Goal: Information Seeking & Learning: Learn about a topic

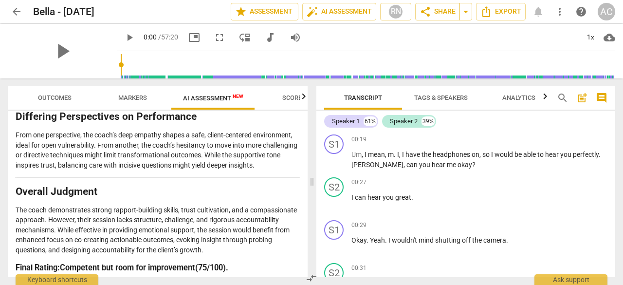
scroll to position [2170, 0]
click at [292, 100] on span "Scores" at bounding box center [293, 97] width 23 height 7
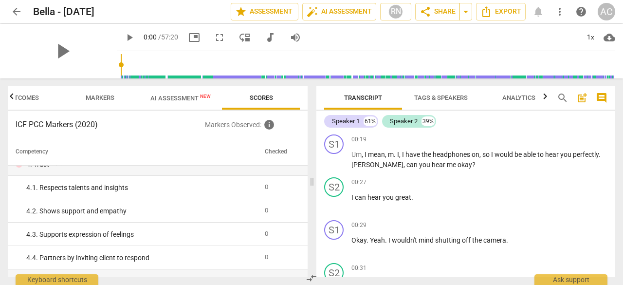
scroll to position [0, 0]
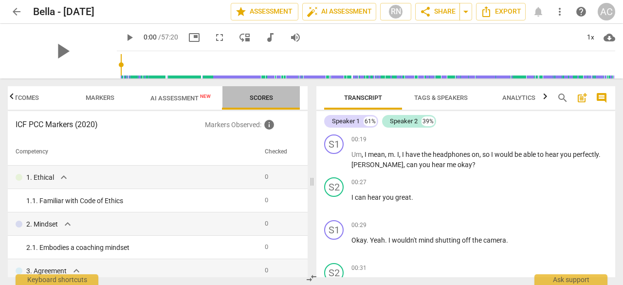
click at [260, 96] on span "Scores" at bounding box center [261, 97] width 23 height 7
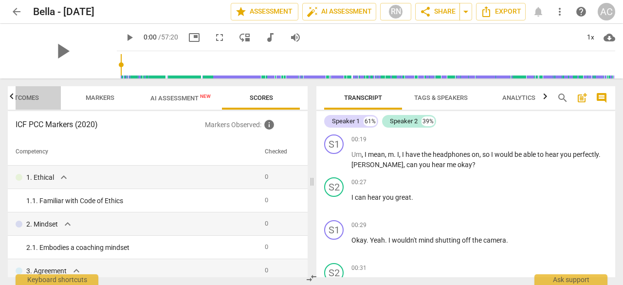
click at [24, 97] on span "Outcomes" at bounding box center [22, 97] width 34 height 7
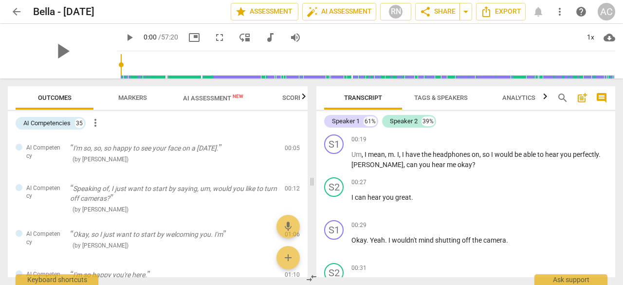
click at [136, 99] on span "Markers" at bounding box center [132, 97] width 29 height 7
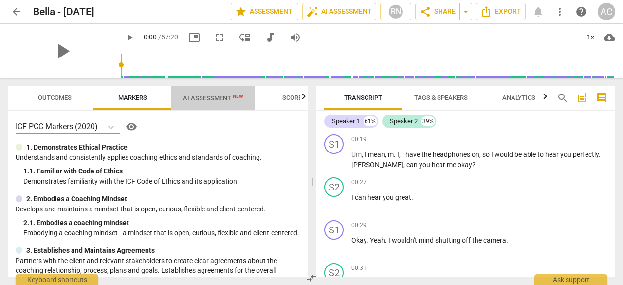
click at [207, 96] on span "AI Assessment New" at bounding box center [213, 97] width 60 height 7
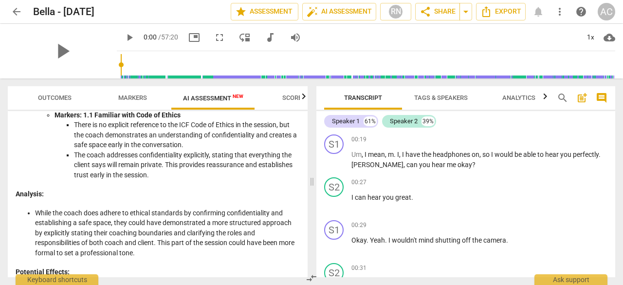
scroll to position [177, 0]
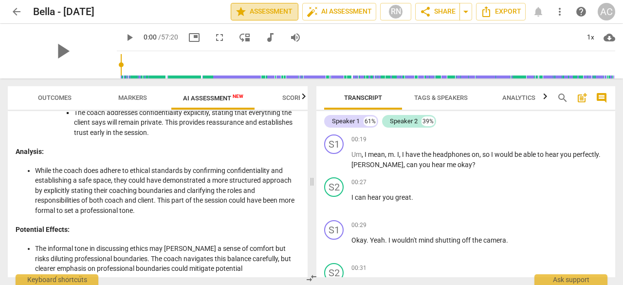
click at [256, 14] on span "star Assessment" at bounding box center [264, 12] width 59 height 12
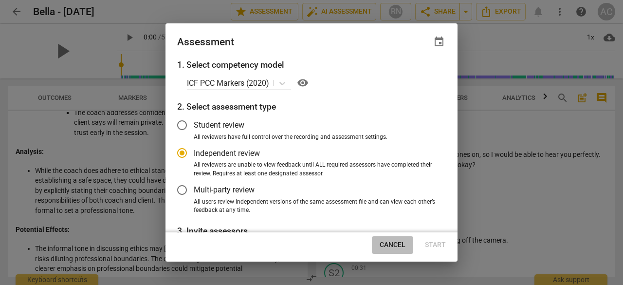
click at [395, 243] on span "Cancel" at bounding box center [393, 245] width 26 height 10
radio input "false"
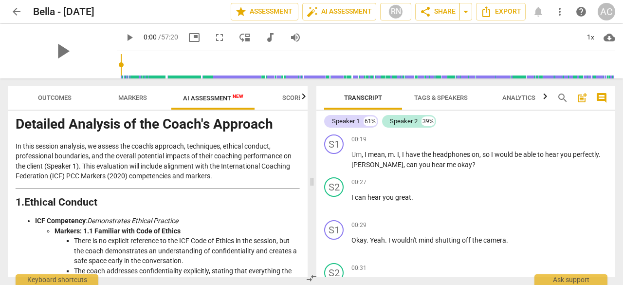
scroll to position [20, 0]
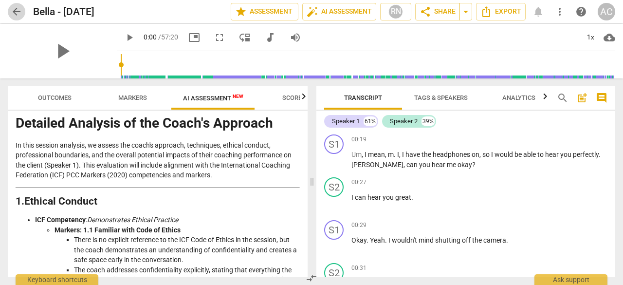
click at [15, 10] on span "arrow_back" at bounding box center [17, 12] width 12 height 12
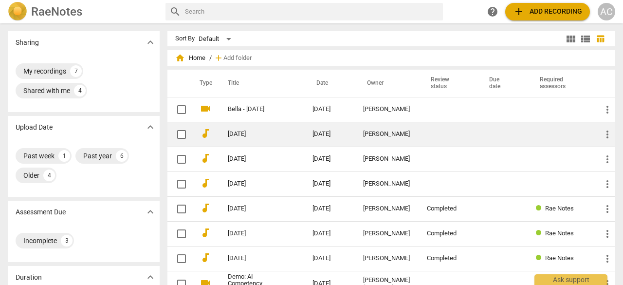
click at [257, 139] on td "[DATE]" at bounding box center [260, 134] width 89 height 25
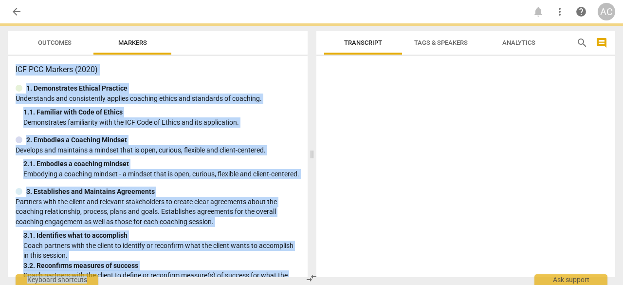
click at [257, 139] on div "2. Embodies a Coaching Mindset" at bounding box center [158, 140] width 284 height 10
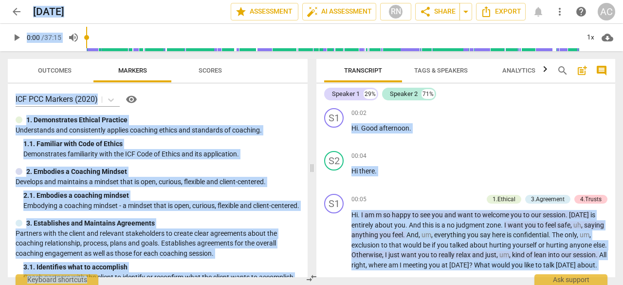
click at [209, 71] on span "Scores" at bounding box center [210, 70] width 23 height 7
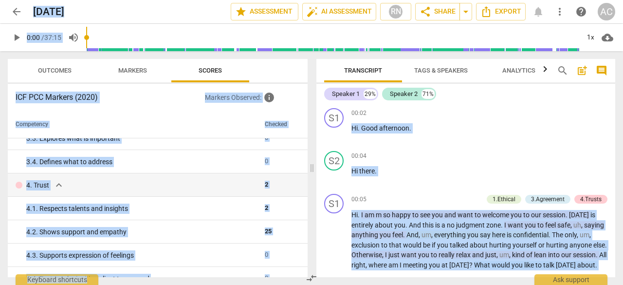
scroll to position [175, 0]
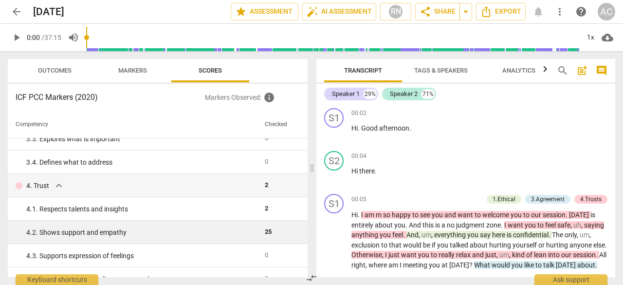
click at [118, 240] on td "4. 2. Shows support and empathy" at bounding box center [134, 232] width 253 height 23
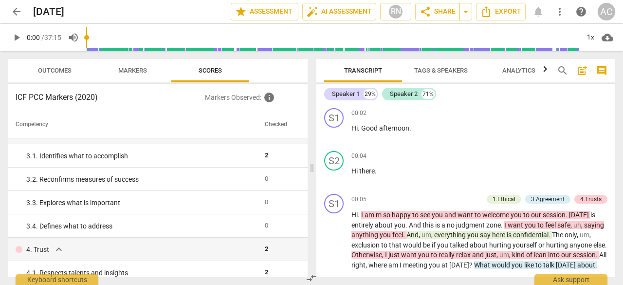
scroll to position [0, 0]
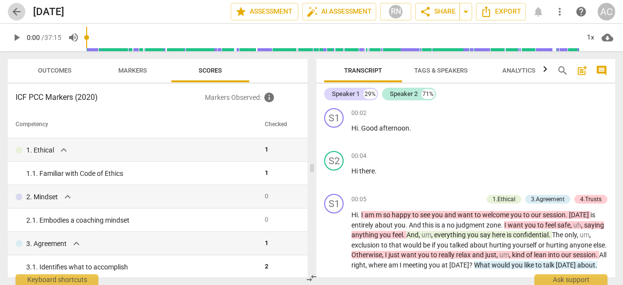
click at [16, 15] on span "arrow_back" at bounding box center [17, 12] width 12 height 12
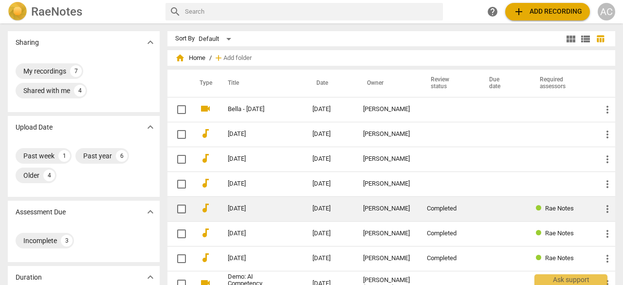
click at [235, 205] on link "[DATE]" at bounding box center [253, 208] width 50 height 7
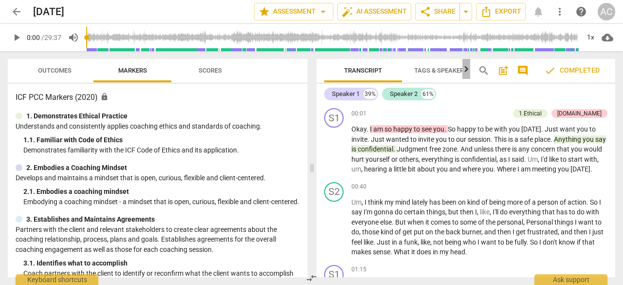
click at [467, 71] on icon "button" at bounding box center [467, 69] width 12 height 12
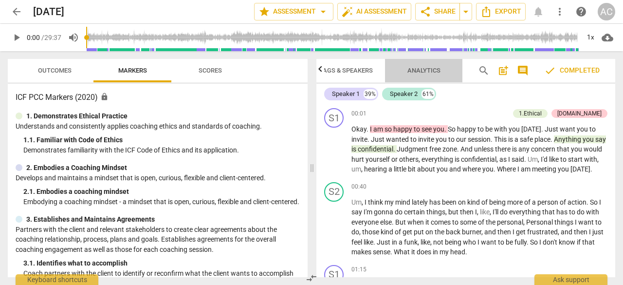
click at [421, 72] on span "Analytics" at bounding box center [424, 70] width 33 height 7
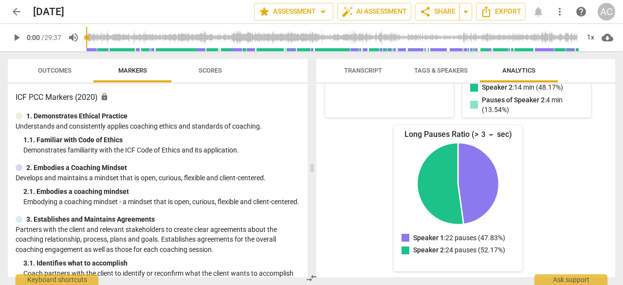
scroll to position [0, 0]
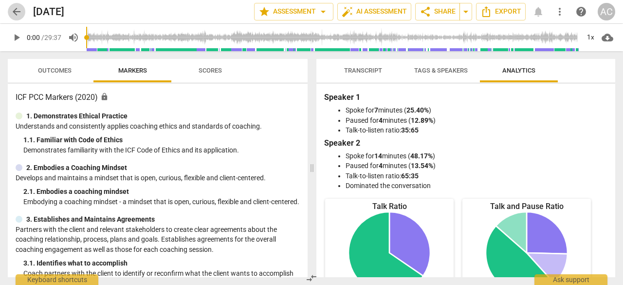
click at [19, 11] on span "arrow_back" at bounding box center [17, 12] width 12 height 12
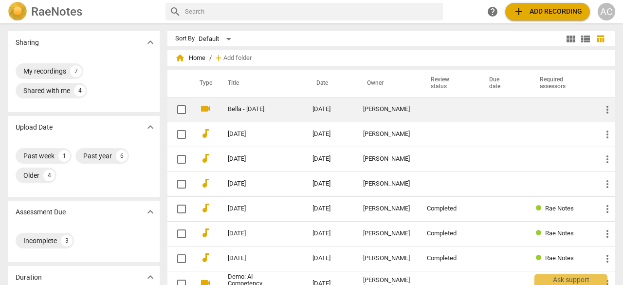
click at [289, 109] on td "Bella - [DATE]" at bounding box center [260, 109] width 89 height 25
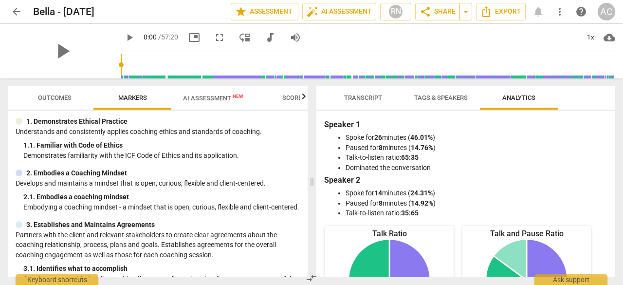
scroll to position [26, 0]
click at [446, 94] on span "Tags & Speakers" at bounding box center [441, 97] width 54 height 7
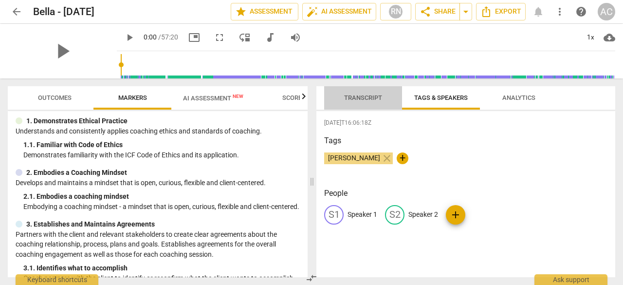
click at [366, 97] on span "Transcript" at bounding box center [363, 97] width 38 height 7
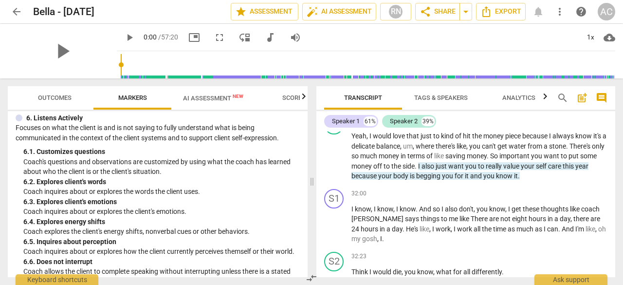
scroll to position [5201, 0]
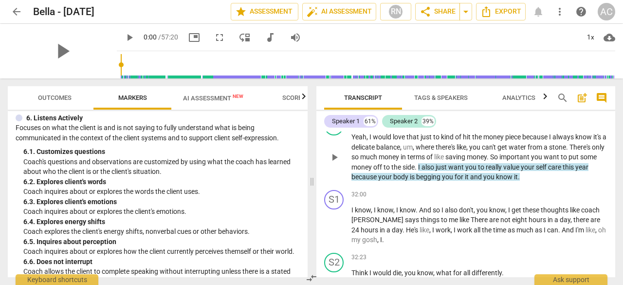
click at [576, 126] on div "AI Competency" at bounding box center [582, 121] width 40 height 9
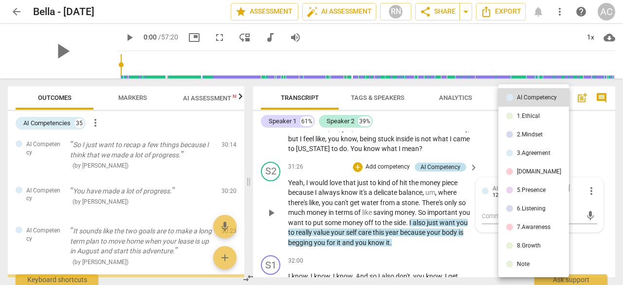
scroll to position [974, 0]
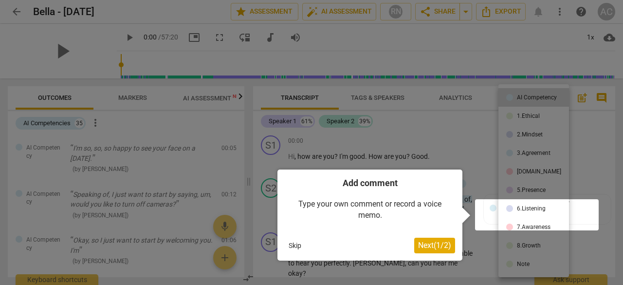
scroll to position [5976, 0]
